Goal: Transaction & Acquisition: Purchase product/service

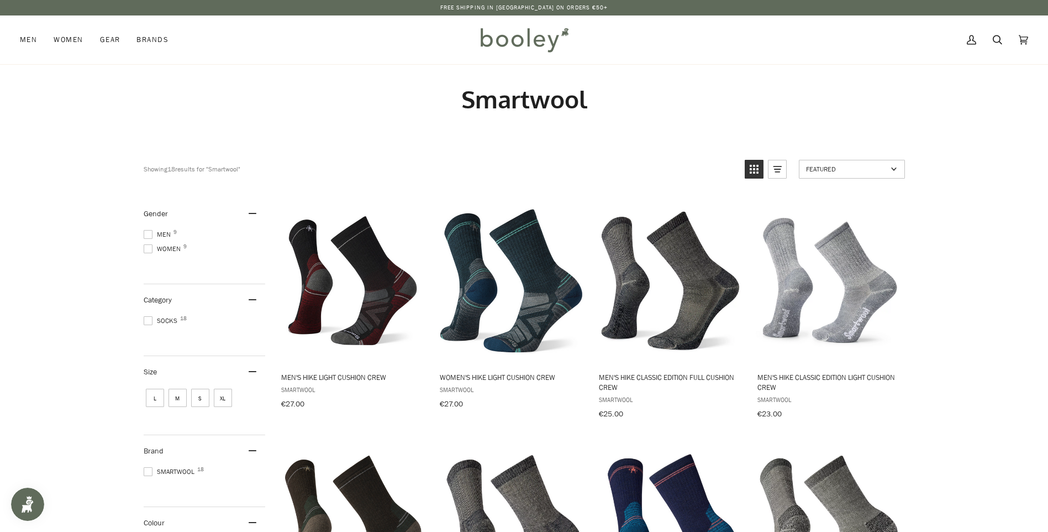
click at [151, 237] on span at bounding box center [148, 234] width 9 height 9
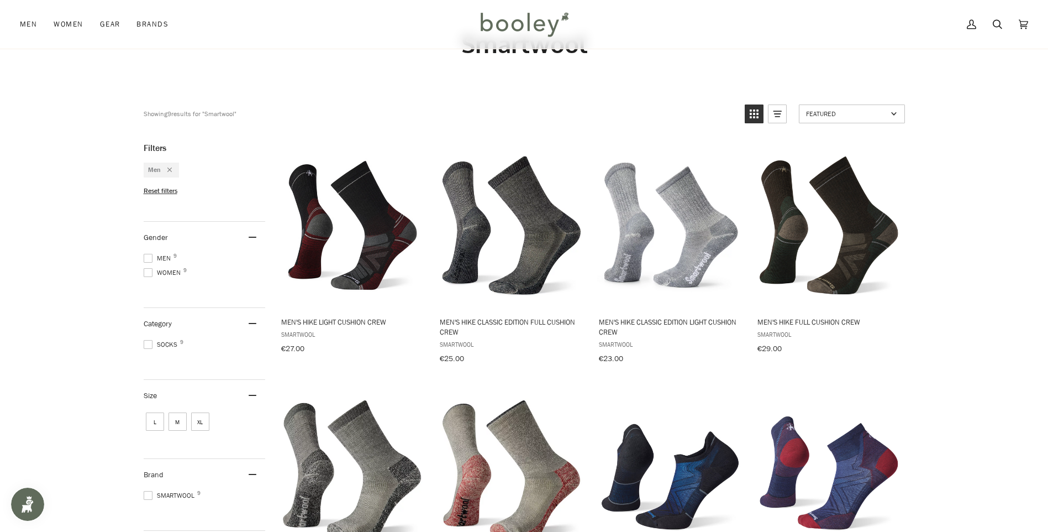
scroll to position [111, 0]
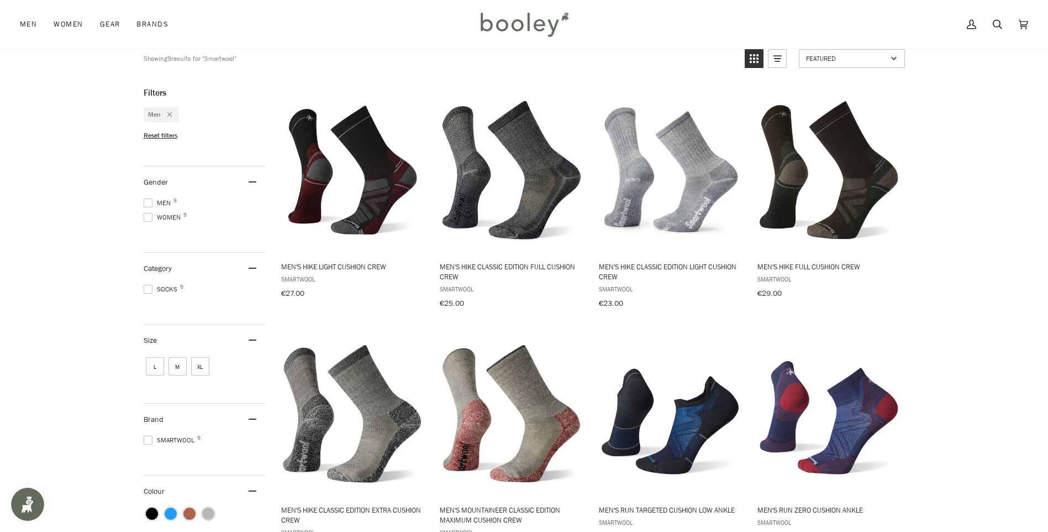
click at [181, 364] on span "M" at bounding box center [178, 366] width 18 height 18
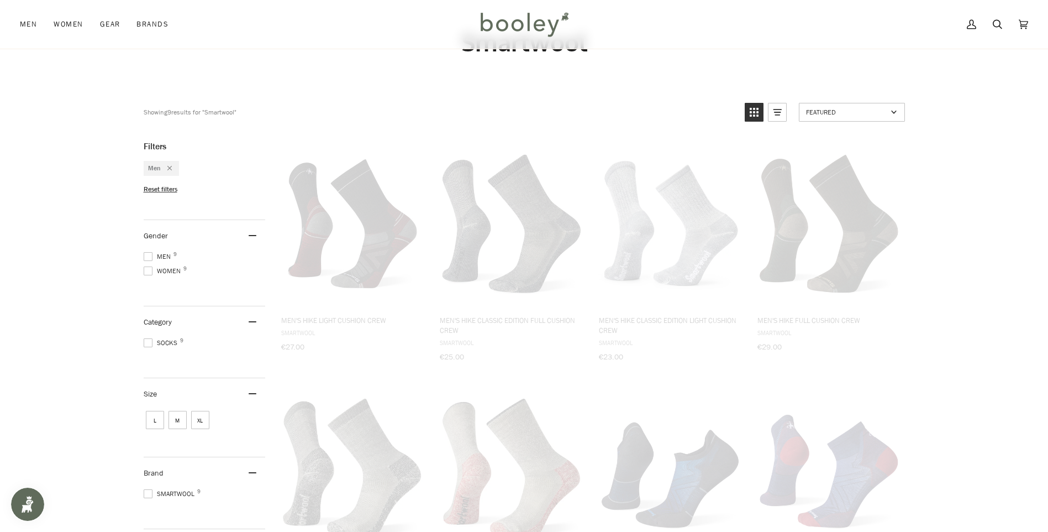
scroll to position [0, 0]
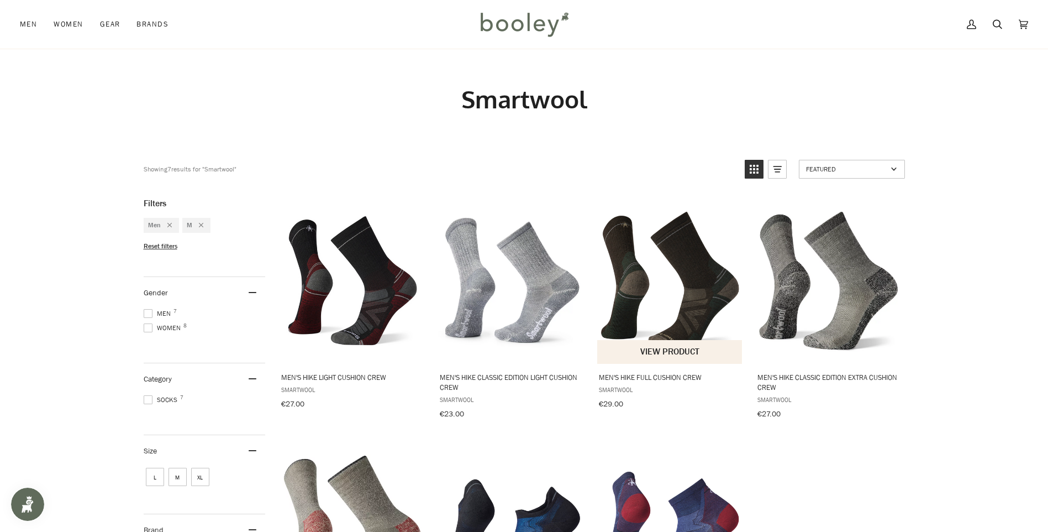
scroll to position [166, 0]
